Goal: Task Accomplishment & Management: Manage account settings

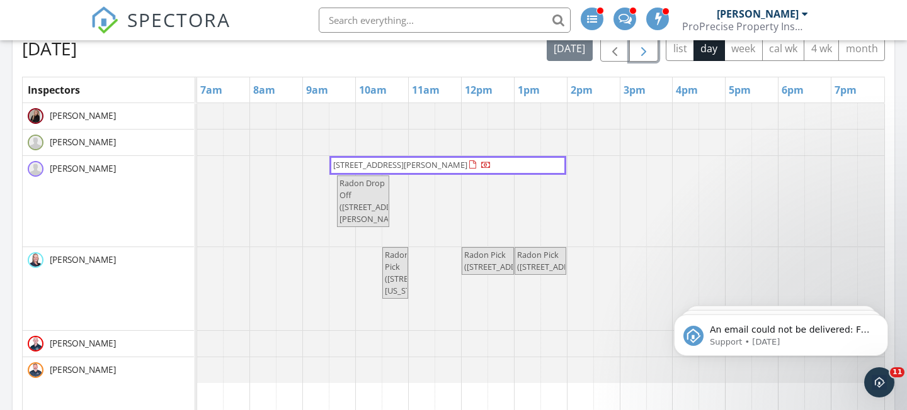
click at [643, 49] on span "button" at bounding box center [643, 49] width 15 height 15
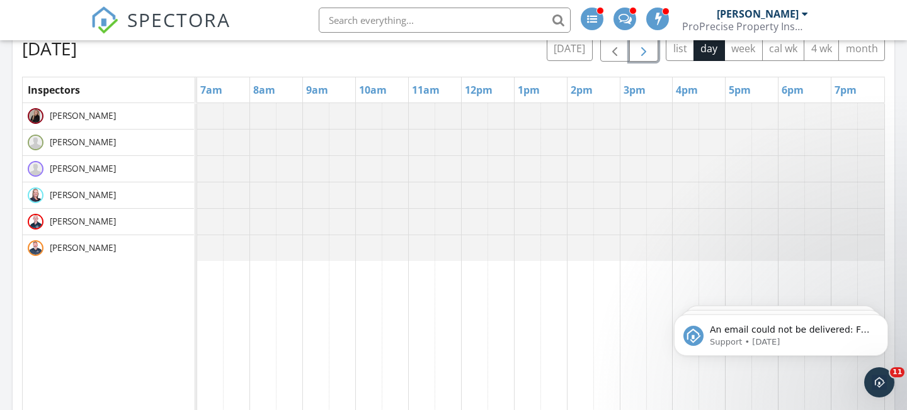
click at [643, 49] on span "button" at bounding box center [643, 49] width 15 height 15
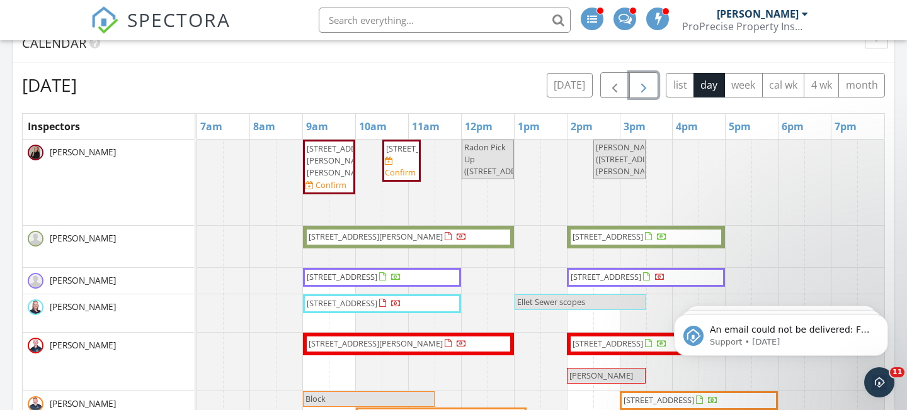
scroll to position [728, 0]
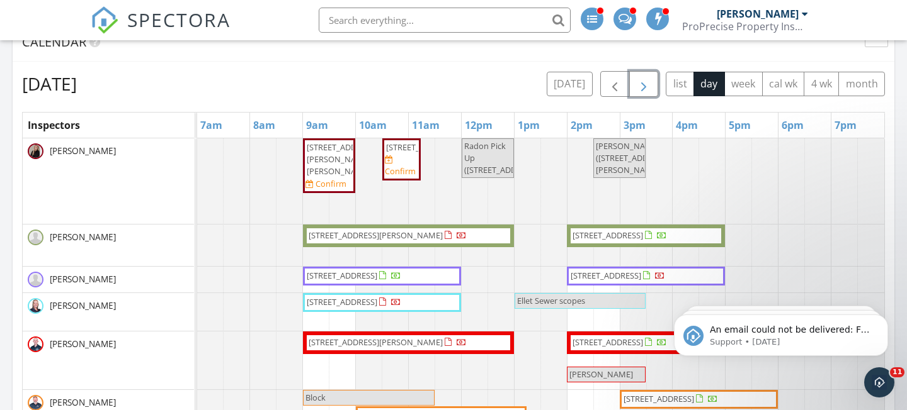
click at [645, 91] on span "button" at bounding box center [643, 84] width 15 height 15
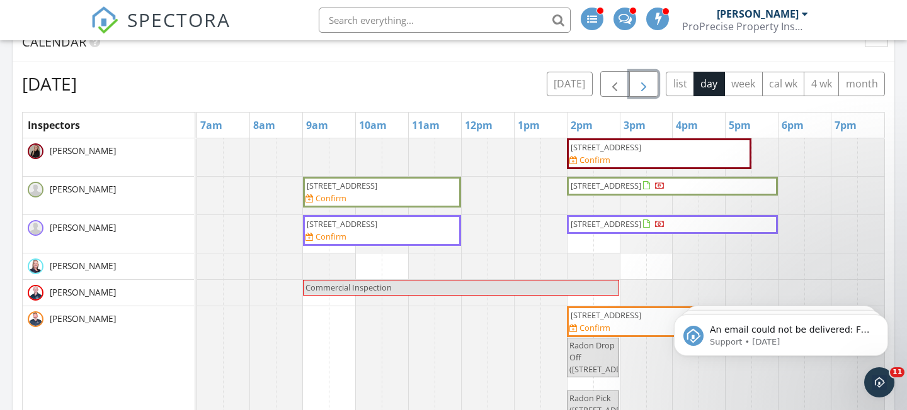
click at [642, 88] on span "button" at bounding box center [643, 84] width 15 height 15
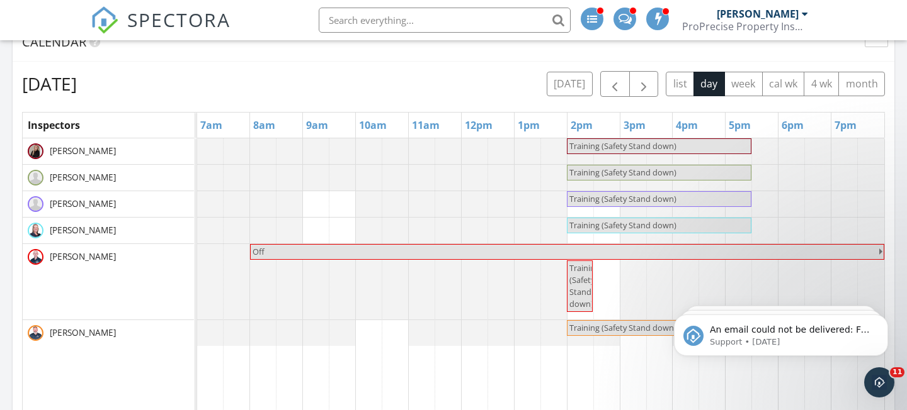
click at [650, 98] on div "Wednesday, October 1, 2025 today list day week cal wk 4 wk month Inspectors 7am…" at bounding box center [453, 347] width 862 height 553
click at [648, 88] on span "button" at bounding box center [643, 84] width 15 height 15
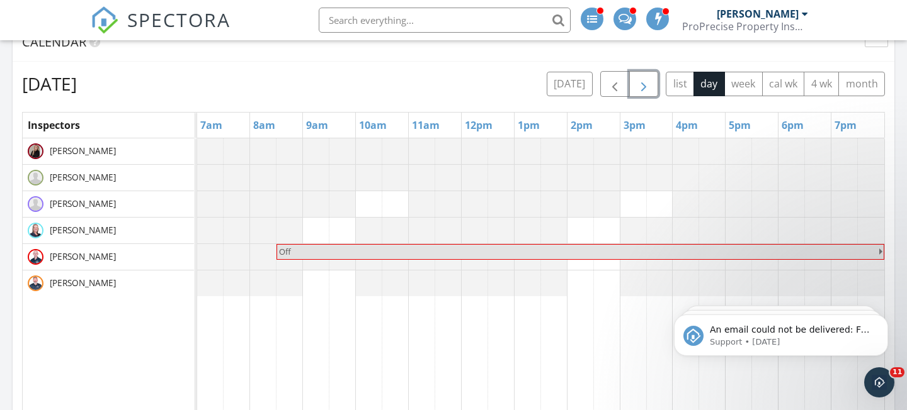
click at [648, 88] on span "button" at bounding box center [643, 84] width 15 height 15
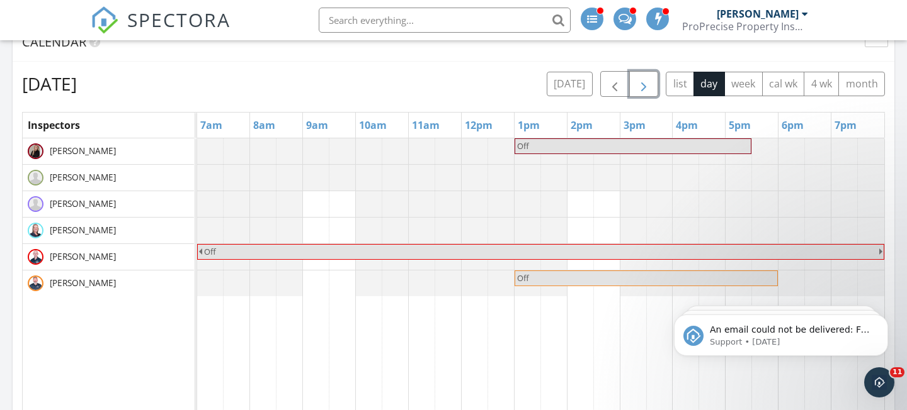
click at [650, 80] on span "button" at bounding box center [643, 84] width 15 height 15
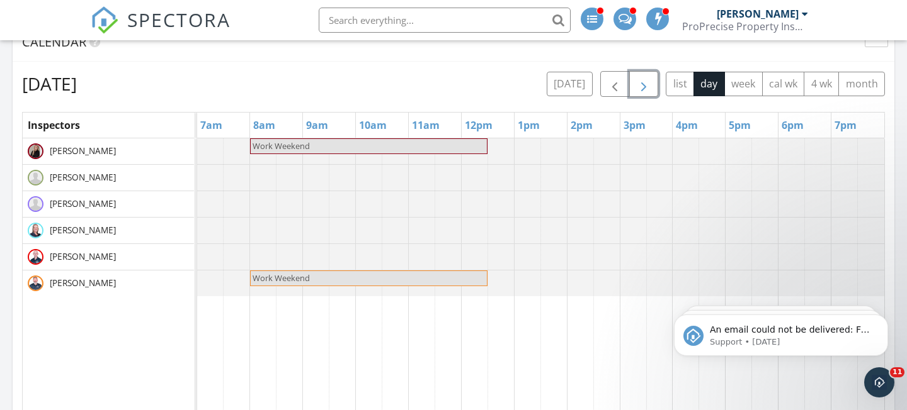
click at [647, 76] on button "button" at bounding box center [644, 84] width 30 height 26
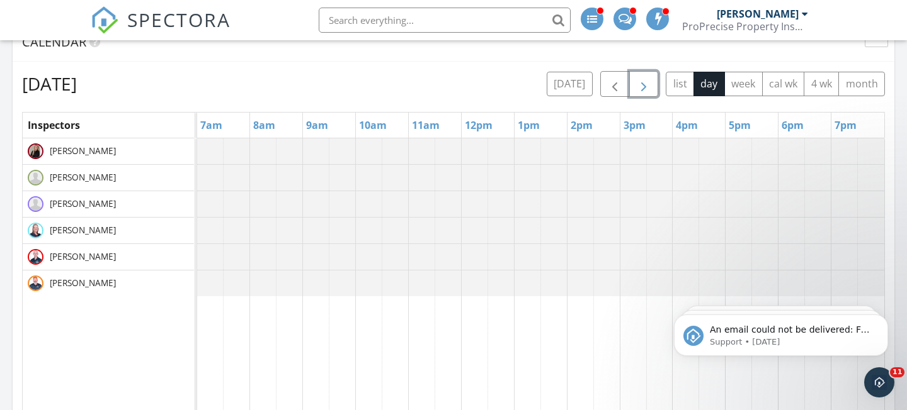
click at [647, 76] on button "button" at bounding box center [644, 84] width 30 height 26
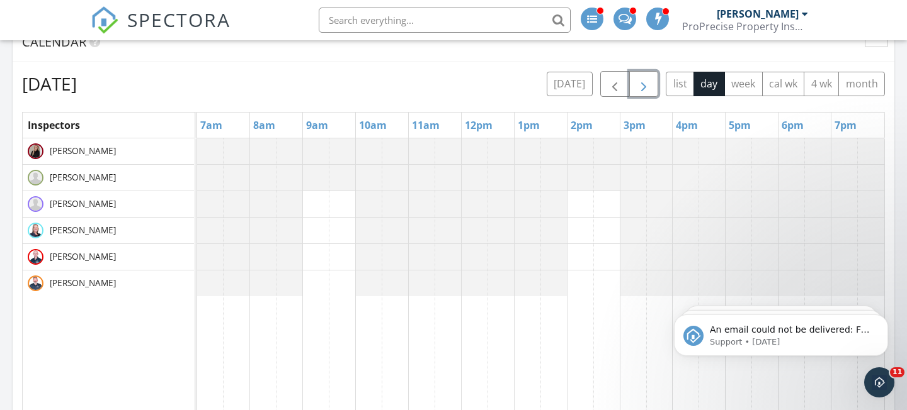
click at [647, 76] on button "button" at bounding box center [644, 84] width 30 height 26
click at [609, 82] on span "button" at bounding box center [614, 84] width 15 height 15
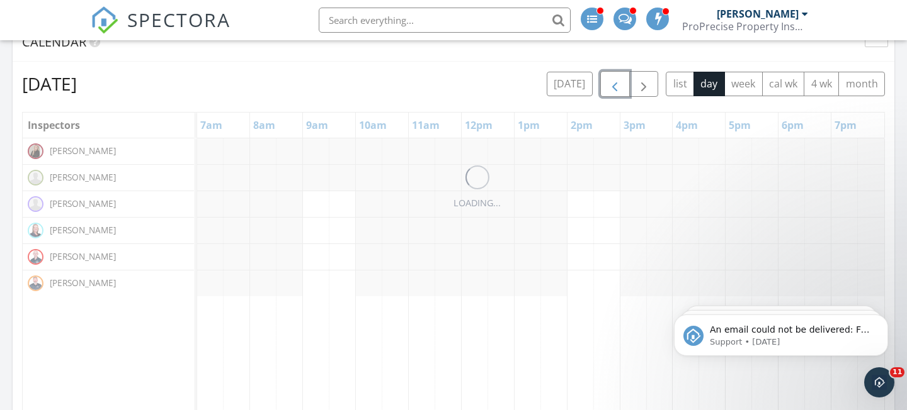
click at [609, 82] on span "button" at bounding box center [614, 84] width 15 height 15
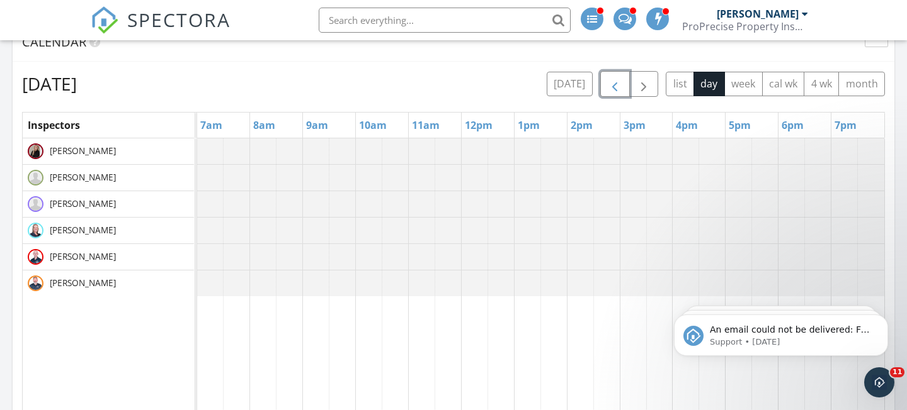
click at [609, 82] on span "button" at bounding box center [614, 84] width 15 height 15
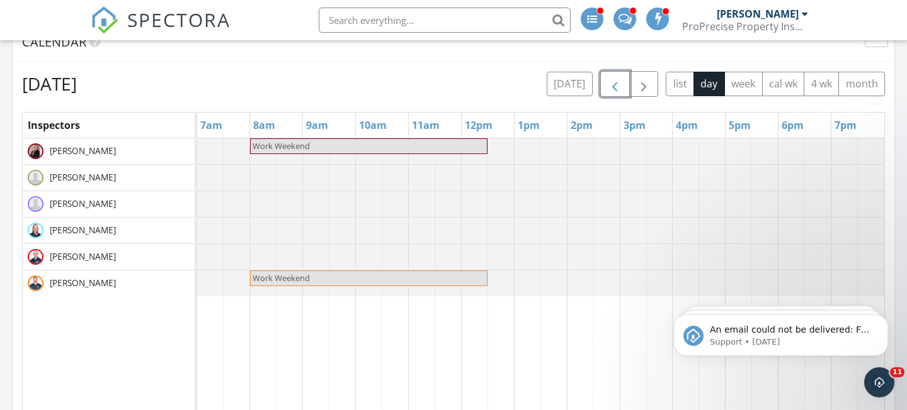
click at [609, 82] on span "button" at bounding box center [614, 84] width 15 height 15
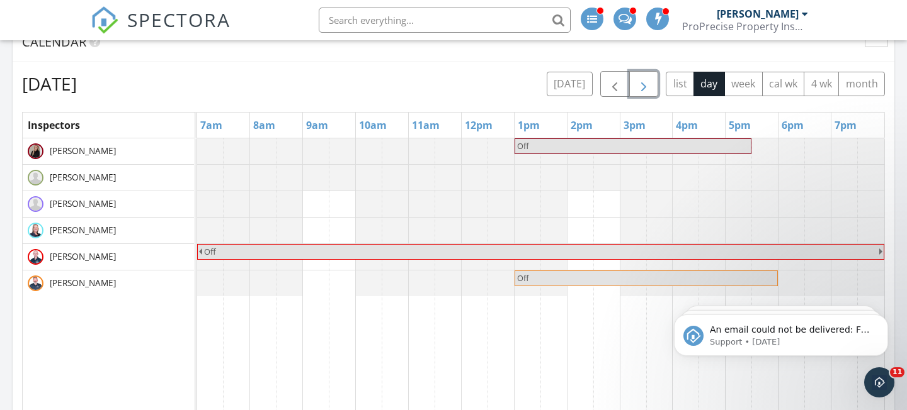
click at [642, 86] on span "button" at bounding box center [643, 84] width 15 height 15
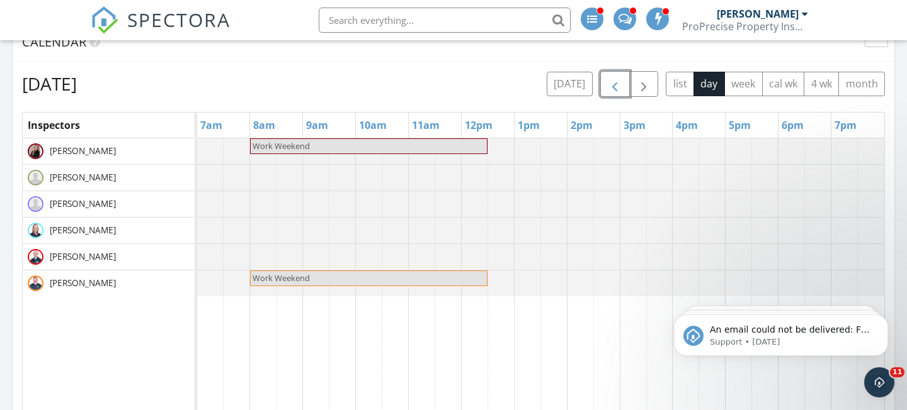
click at [608, 74] on button "button" at bounding box center [615, 84] width 30 height 26
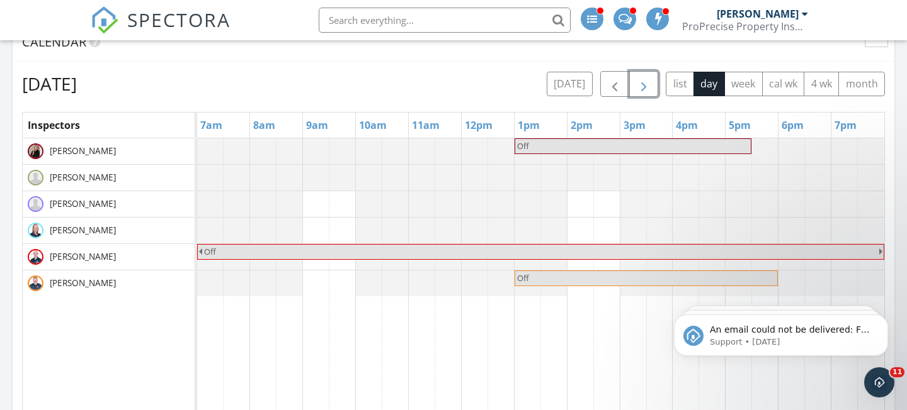
click at [647, 75] on button "button" at bounding box center [644, 84] width 30 height 26
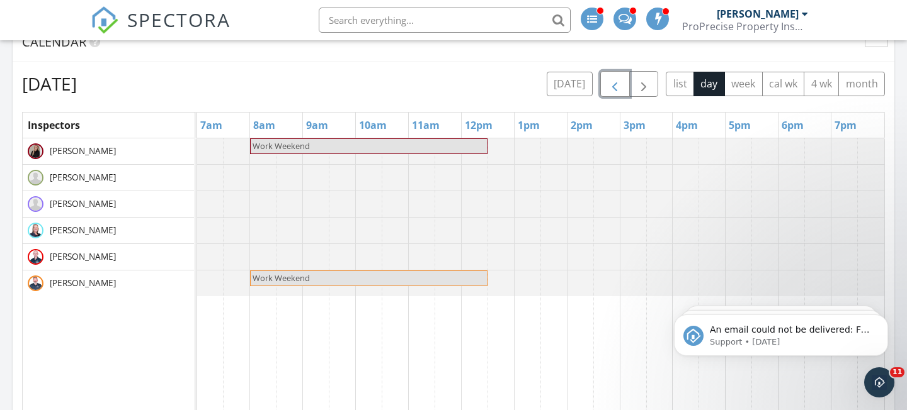
click at [621, 80] on span "button" at bounding box center [614, 84] width 15 height 15
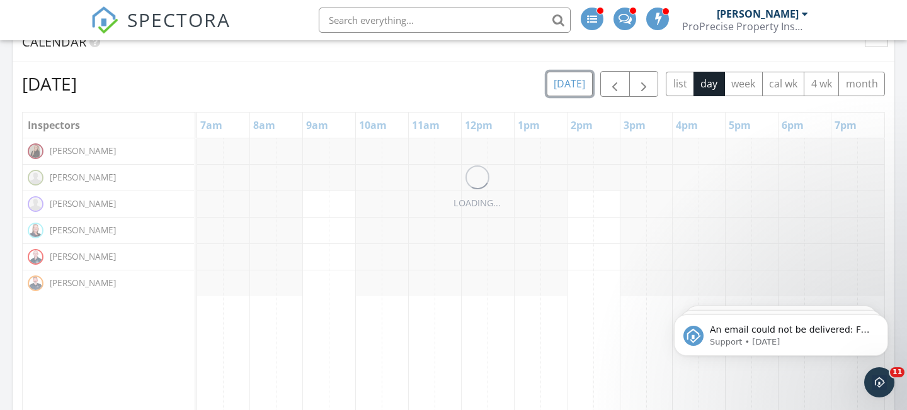
click at [578, 89] on button "today" at bounding box center [569, 84] width 46 height 25
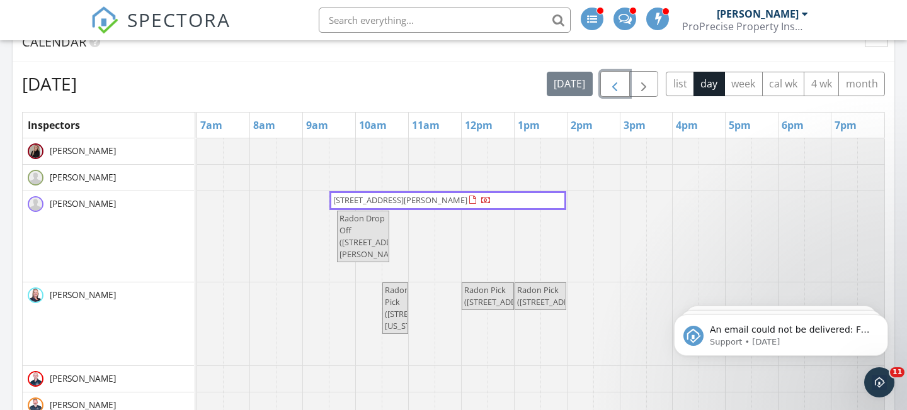
click at [614, 83] on span "button" at bounding box center [614, 84] width 15 height 15
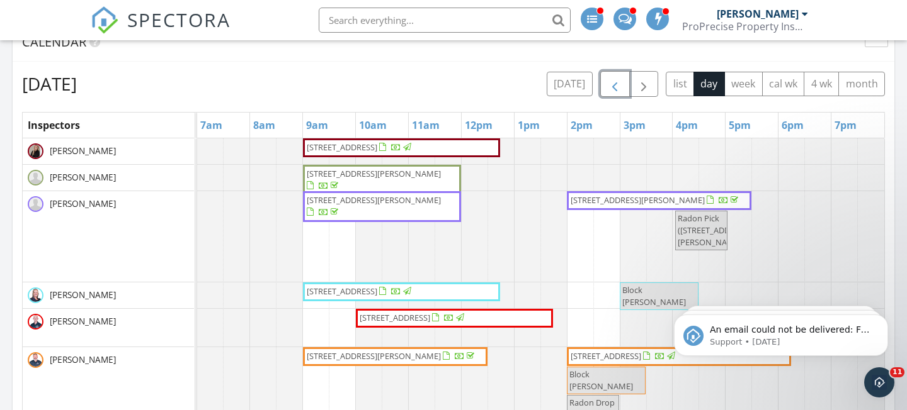
click at [615, 86] on span "button" at bounding box center [614, 84] width 15 height 15
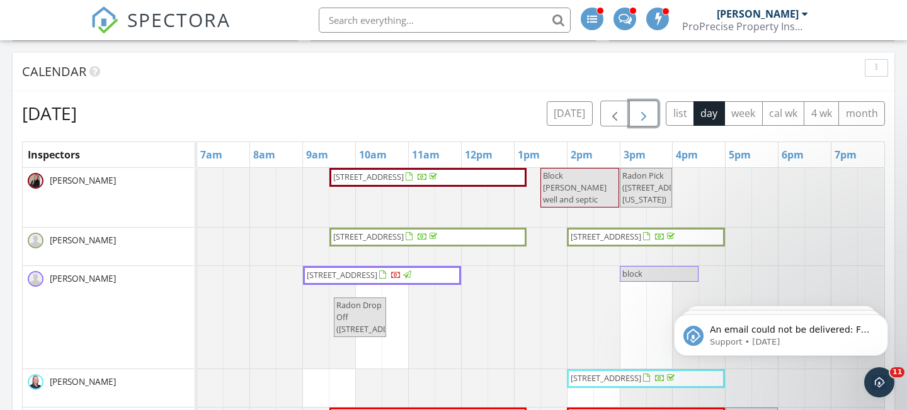
click at [645, 115] on span "button" at bounding box center [643, 113] width 15 height 15
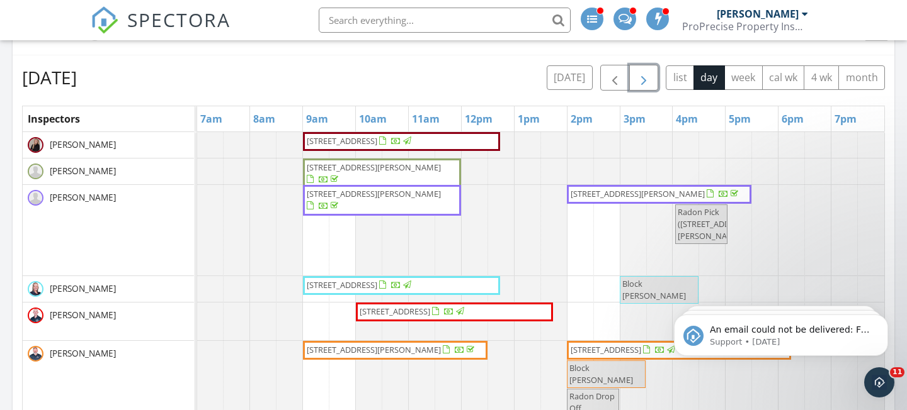
scroll to position [704, 0]
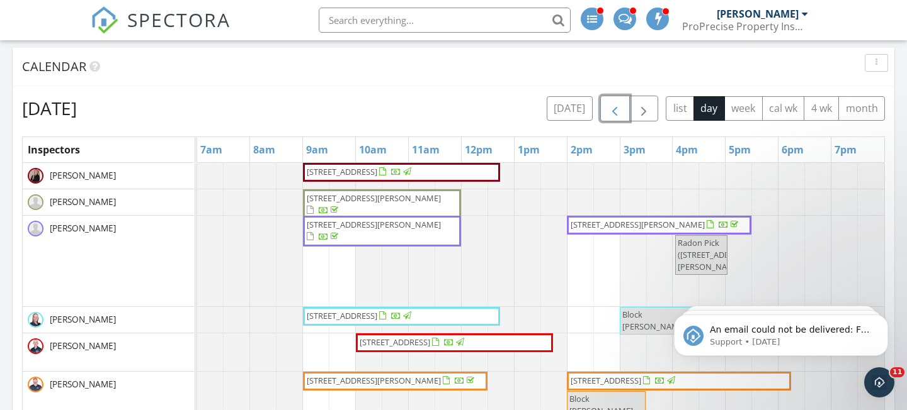
click at [619, 113] on span "button" at bounding box center [614, 108] width 15 height 15
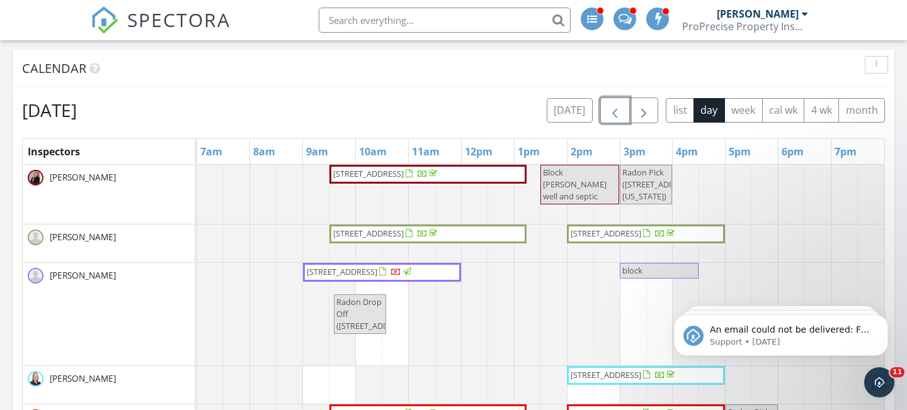
scroll to position [703, 0]
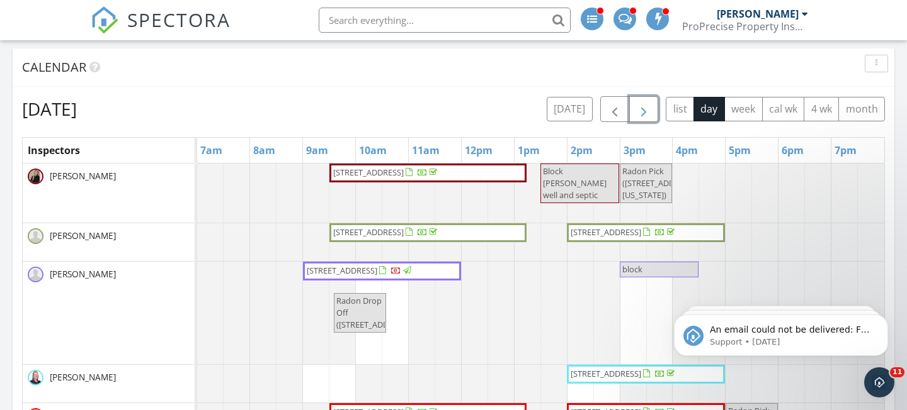
click at [640, 106] on span "button" at bounding box center [643, 109] width 15 height 15
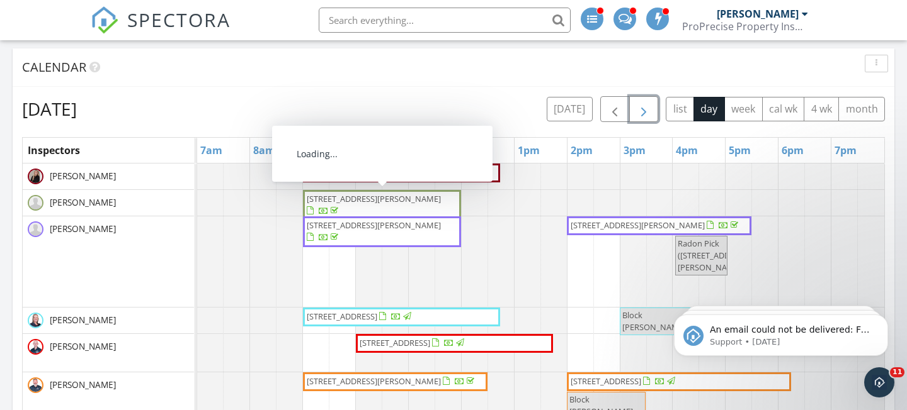
click at [337, 201] on span "[STREET_ADDRESS][PERSON_NAME]" at bounding box center [374, 198] width 134 height 11
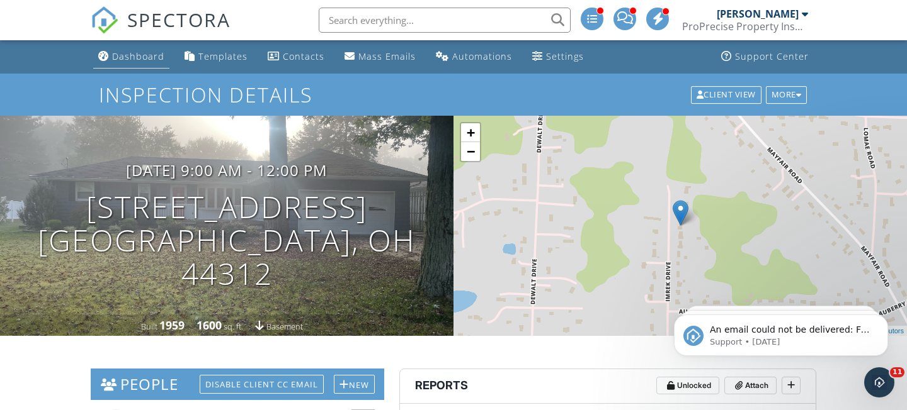
click at [134, 54] on div "Dashboard" at bounding box center [138, 56] width 52 height 12
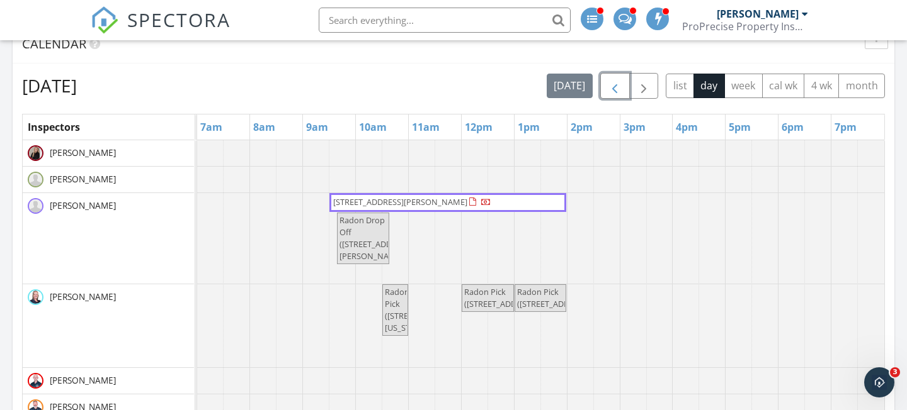
click at [621, 93] on span "button" at bounding box center [614, 86] width 15 height 15
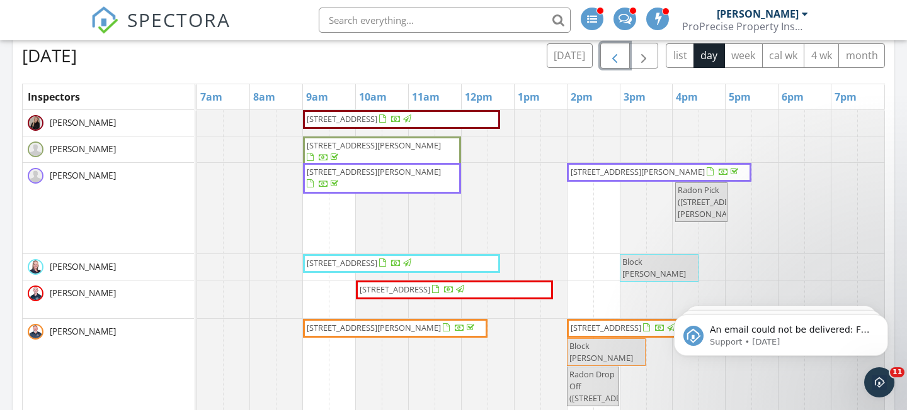
scroll to position [757, 0]
click at [616, 62] on span "button" at bounding box center [614, 55] width 15 height 15
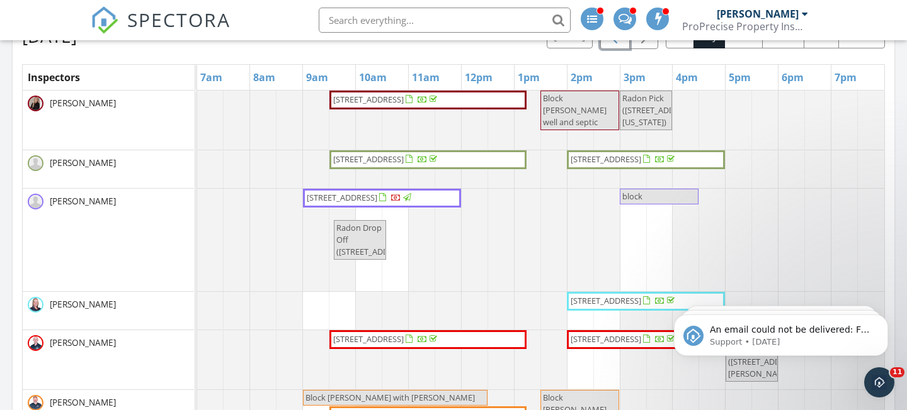
scroll to position [752, 0]
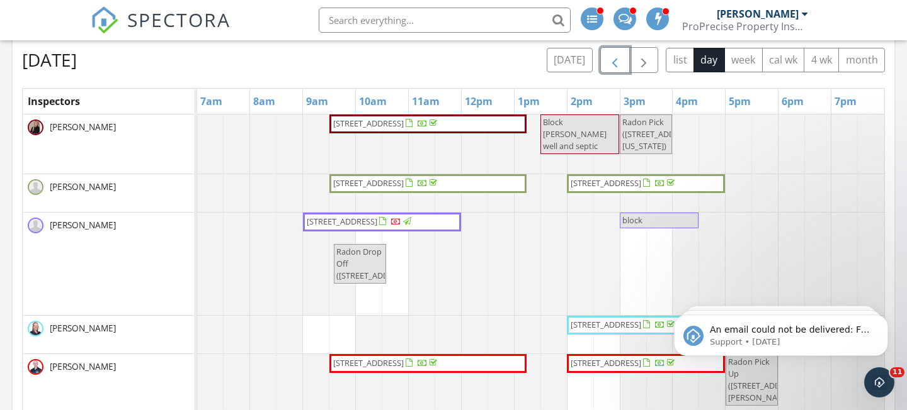
click at [504, 123] on span "812 Spring Water Dr, Akron 44333" at bounding box center [428, 124] width 192 height 13
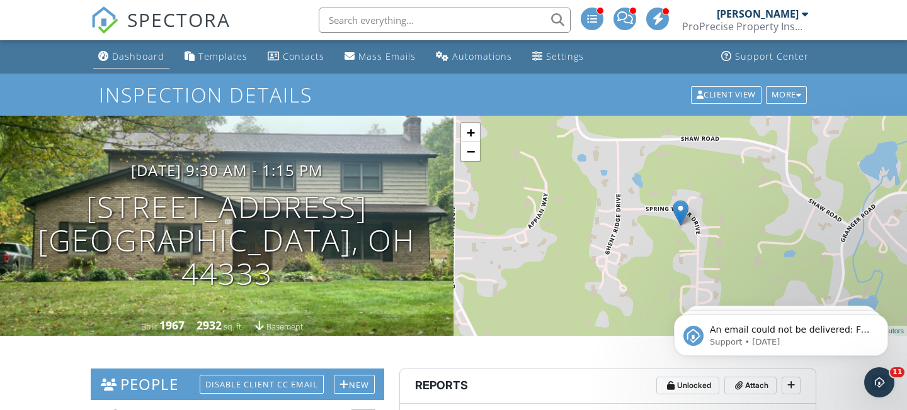
click at [137, 62] on div "Dashboard" at bounding box center [138, 56] width 52 height 12
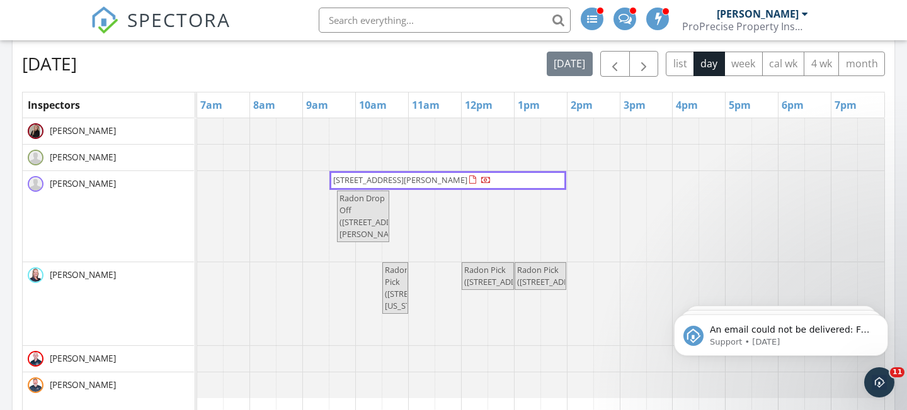
scroll to position [746, 0]
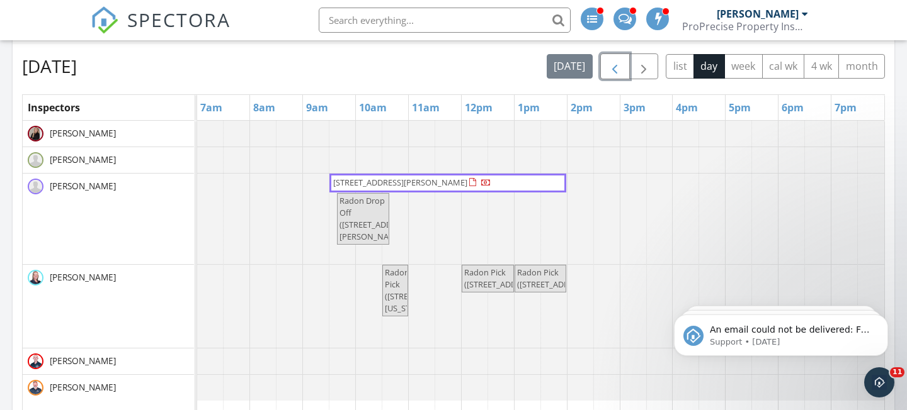
click at [614, 70] on span "button" at bounding box center [614, 66] width 15 height 15
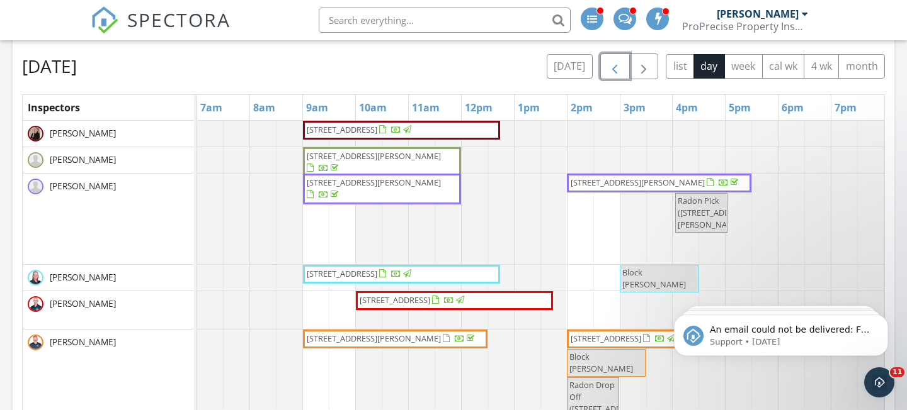
click at [469, 129] on span "427 Center Rd, Akron 44319" at bounding box center [401, 130] width 192 height 13
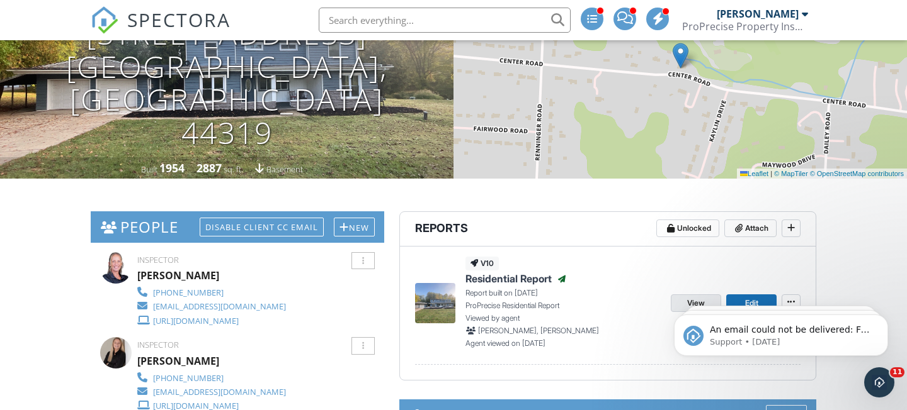
scroll to position [193, 0]
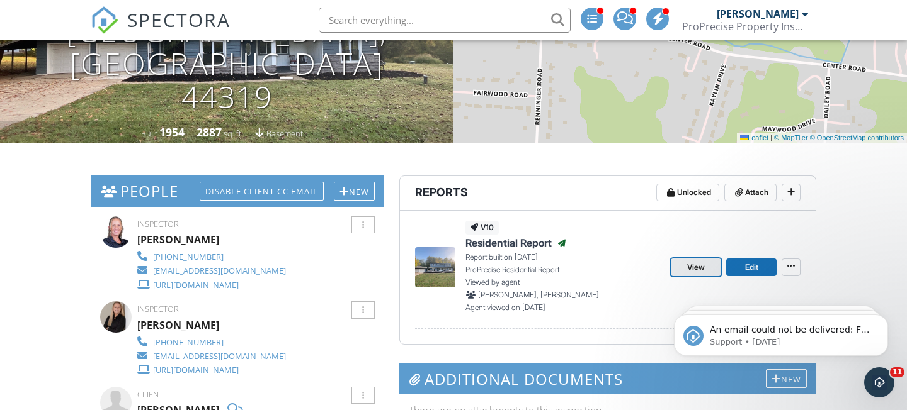
click at [695, 261] on span "View" at bounding box center [696, 267] width 18 height 13
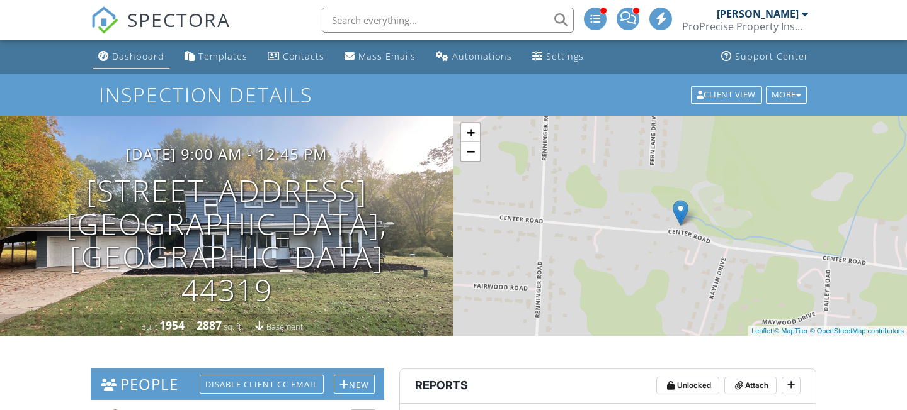
click at [136, 54] on div "Dashboard" at bounding box center [138, 56] width 52 height 12
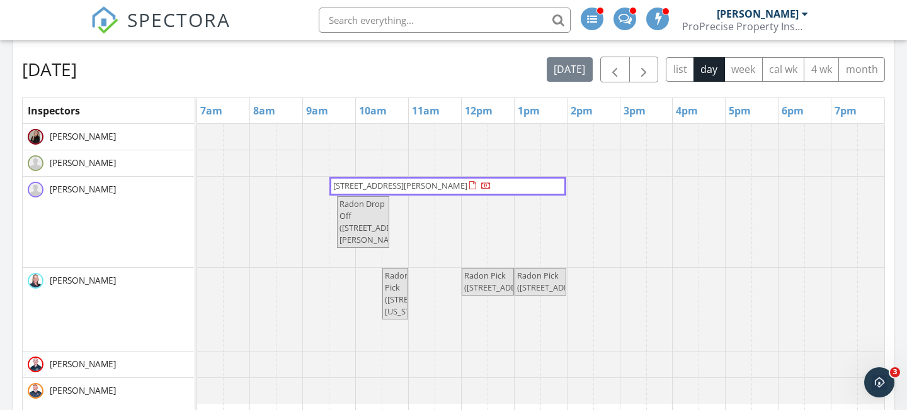
scroll to position [742, 0]
click at [636, 77] on span "button" at bounding box center [643, 70] width 15 height 15
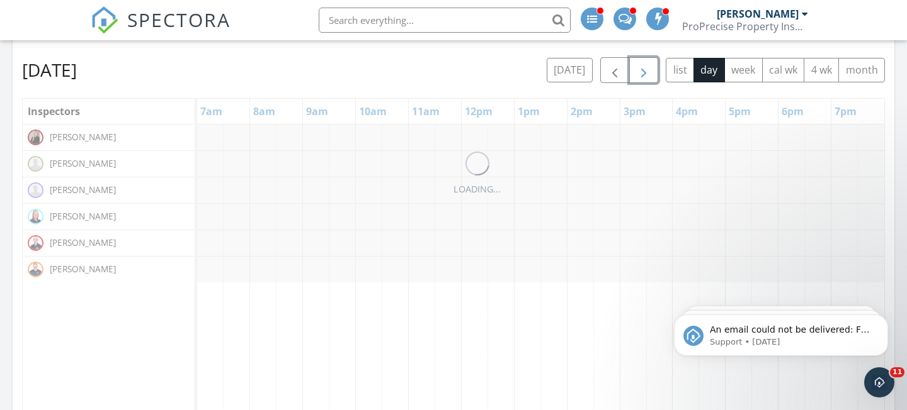
scroll to position [0, 0]
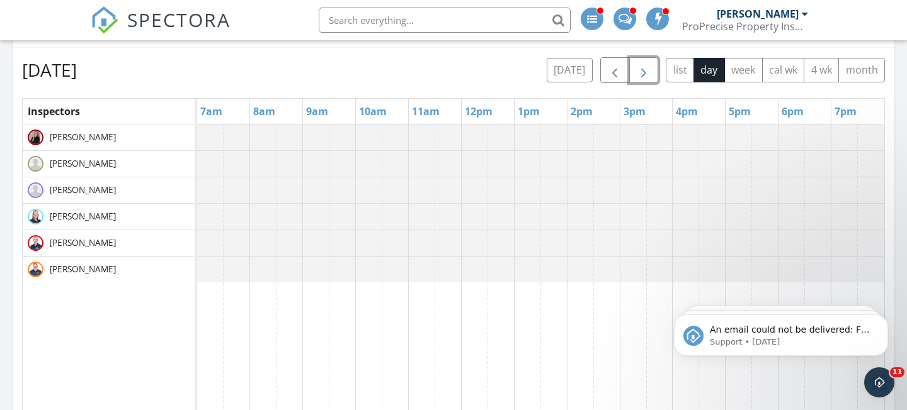
click at [636, 77] on span "button" at bounding box center [643, 70] width 15 height 15
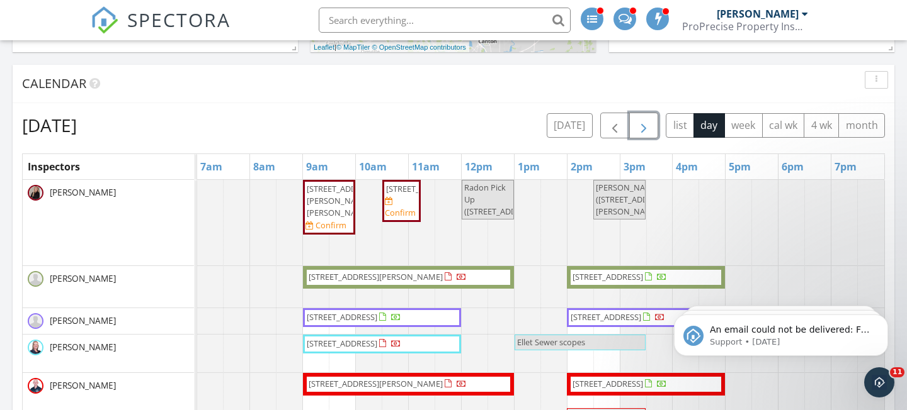
scroll to position [683, 0]
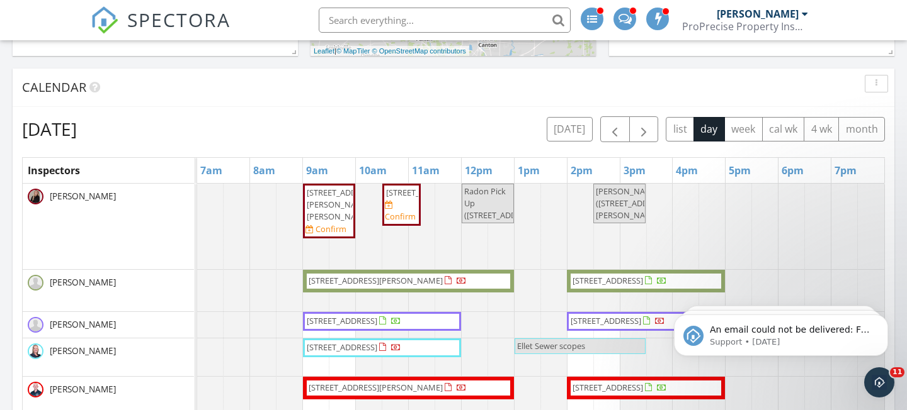
click at [638, 146] on div "Monday, September 29, 2025 today list day week cal wk 4 wk month Inspectors 7am…" at bounding box center [453, 392] width 862 height 553
click at [650, 117] on button "button" at bounding box center [644, 129] width 30 height 26
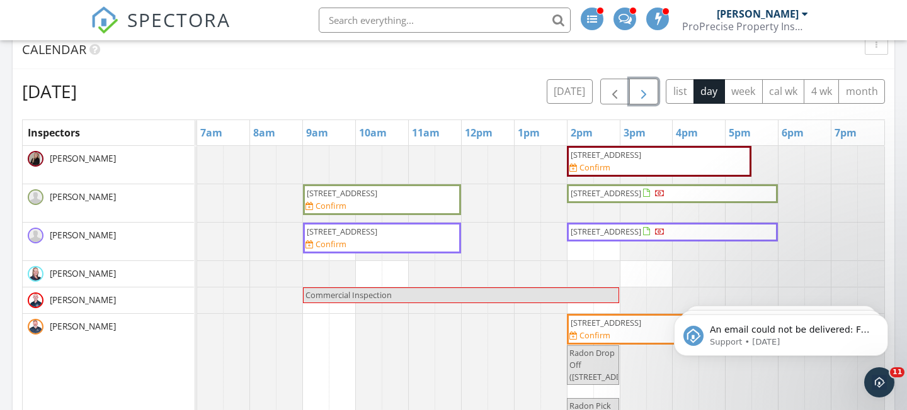
scroll to position [740, 0]
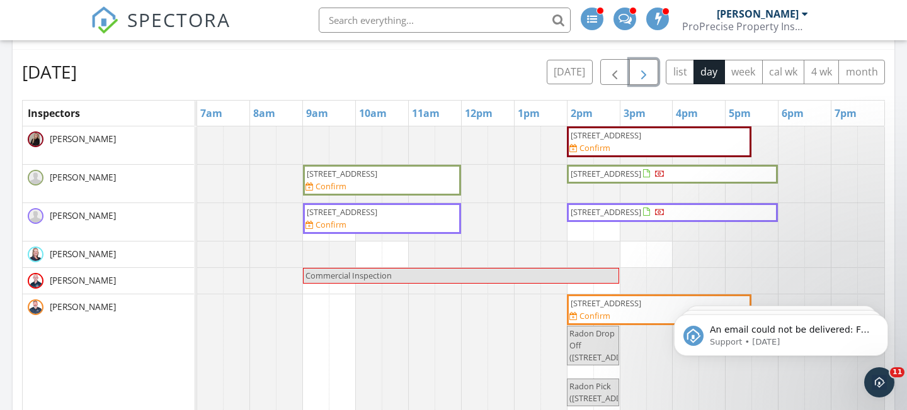
click at [638, 65] on span "button" at bounding box center [643, 72] width 15 height 15
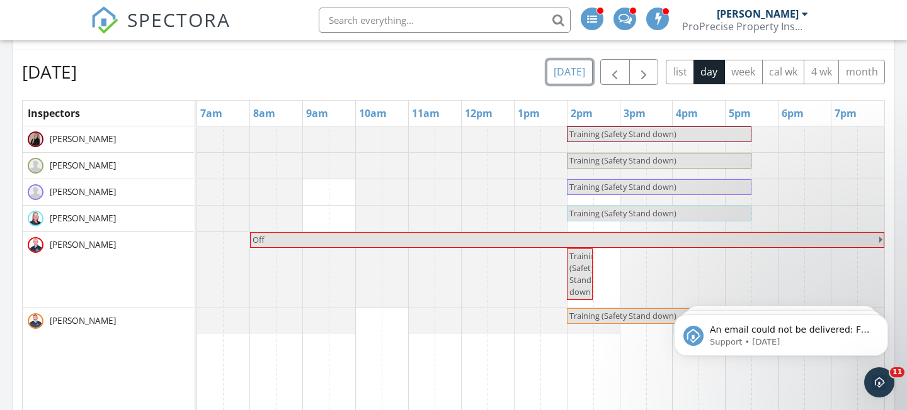
click at [590, 72] on button "today" at bounding box center [569, 72] width 46 height 25
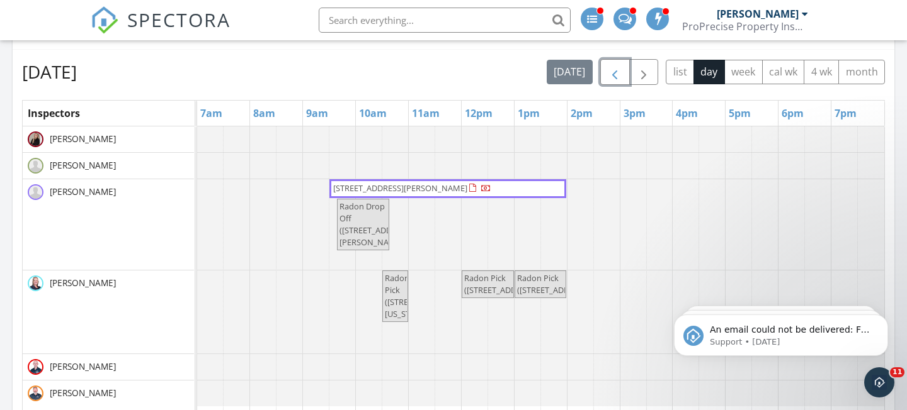
click at [613, 76] on span "button" at bounding box center [614, 72] width 15 height 15
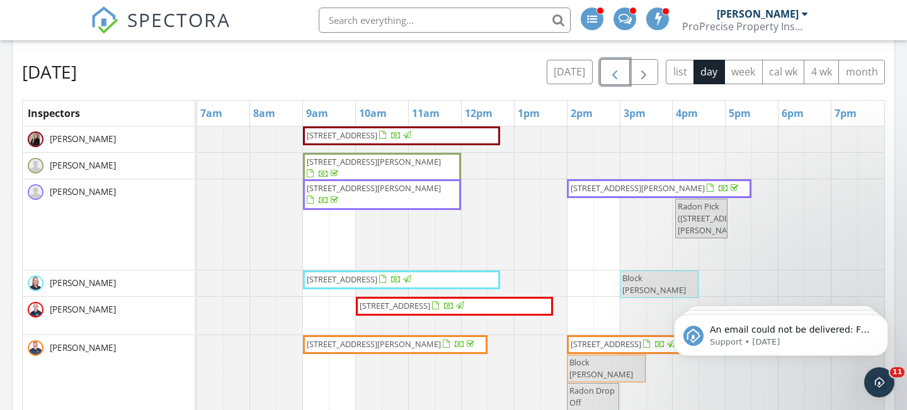
drag, startPoint x: 400, startPoint y: 138, endPoint x: 380, endPoint y: 137, distance: 19.6
click at [377, 137] on span "427 Center Rd, Akron 44319" at bounding box center [342, 135] width 71 height 11
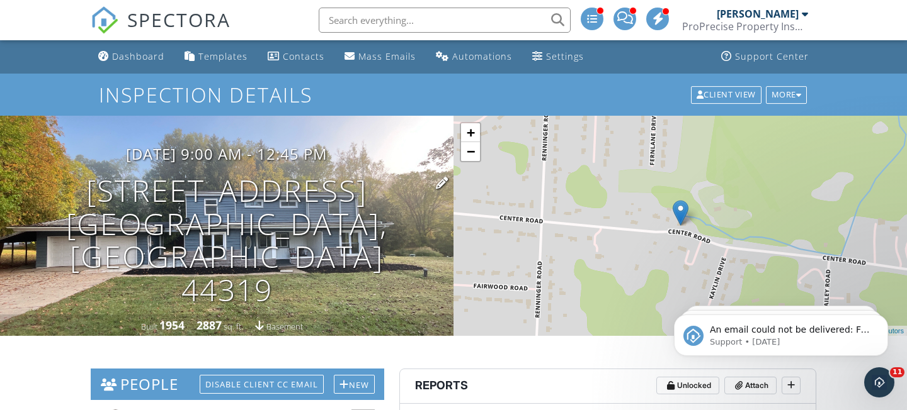
click at [182, 225] on h1 "[STREET_ADDRESS] [GEOGRAPHIC_DATA], OH 44319" at bounding box center [226, 240] width 413 height 133
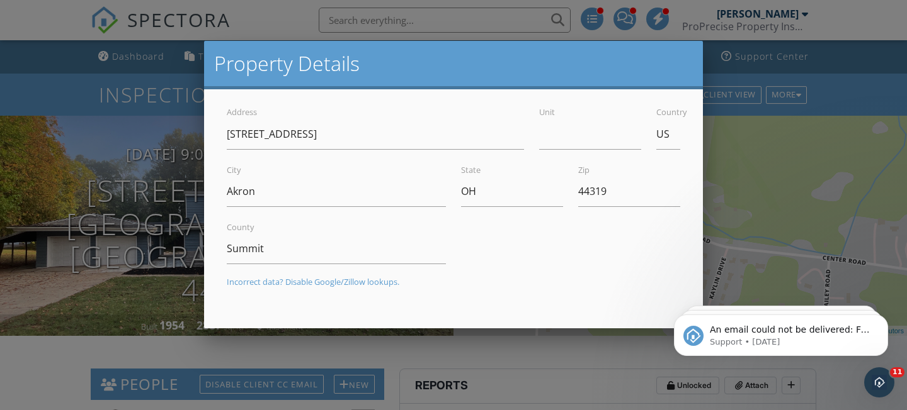
click at [54, 51] on div at bounding box center [453, 193] width 907 height 513
